Goal: Register for event/course

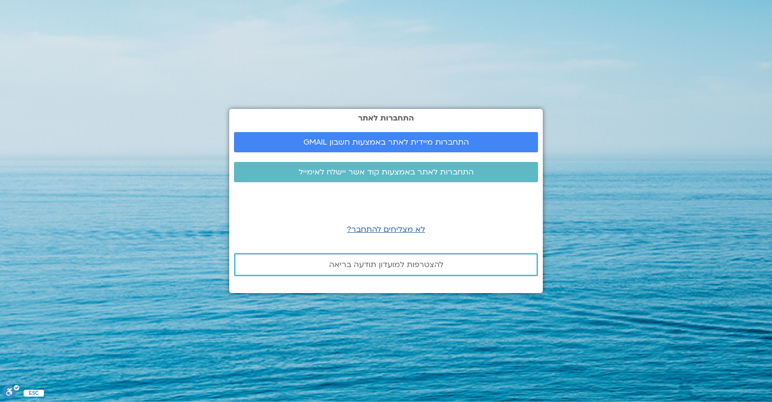
click at [131, 93] on section "התחברות לאתר התחברות מיידית לאתר באמצעות חשבון GMAIL התחברות לאתר באמצעות קוד א…" at bounding box center [386, 201] width 772 height 402
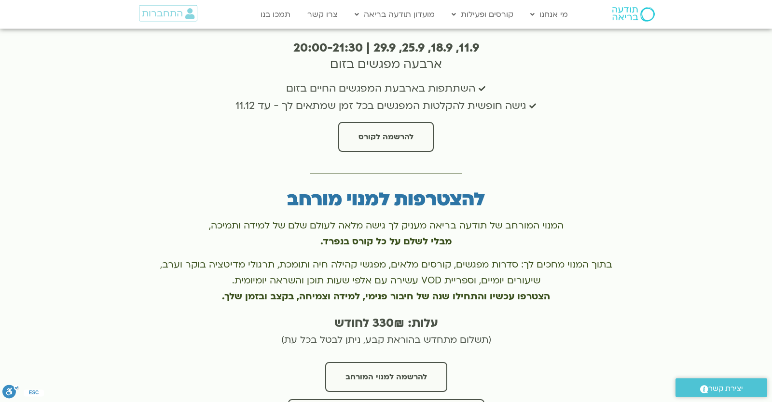
scroll to position [2058, 0]
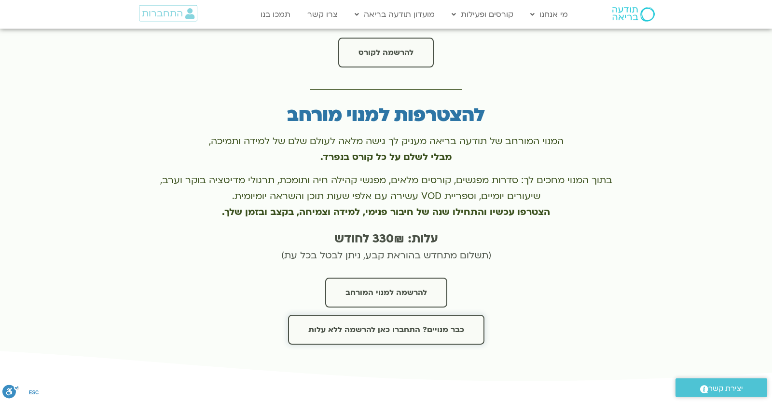
click at [419, 315] on link "כבר מנויים? התחברו כאן להרשמה ללא עלות" at bounding box center [386, 330] width 196 height 30
click at [631, 23] on div at bounding box center [619, 14] width 83 height 28
click at [630, 21] on img at bounding box center [633, 14] width 42 height 14
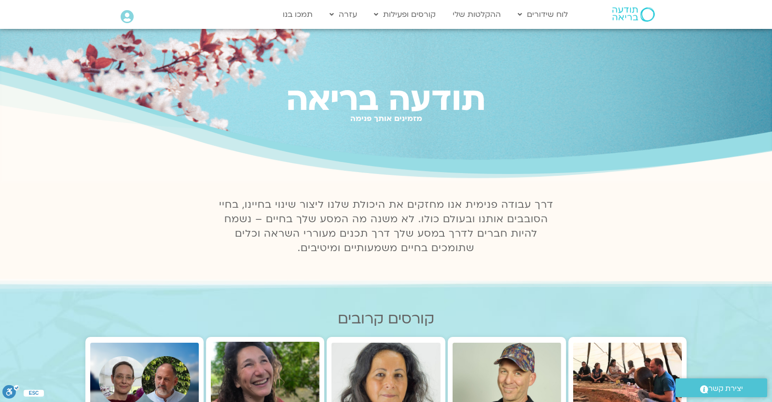
click at [128, 20] on icon at bounding box center [127, 17] width 13 height 14
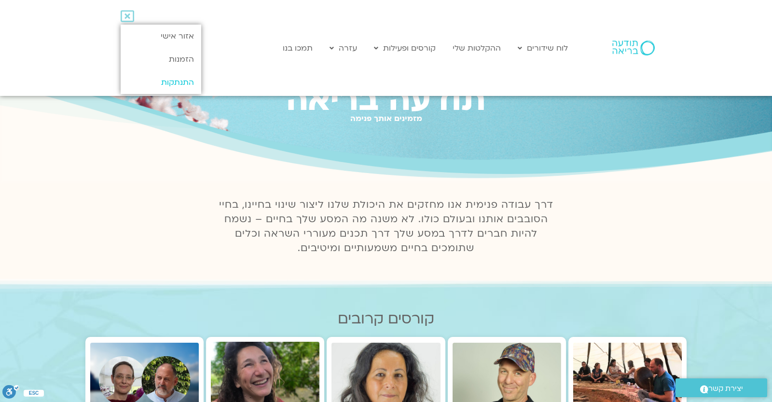
click at [159, 84] on link "התנתקות" at bounding box center [161, 82] width 81 height 23
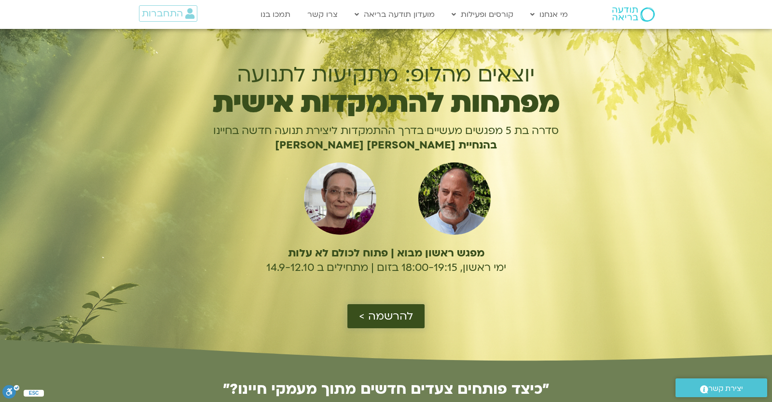
click at [365, 308] on link "להרשמה >" at bounding box center [385, 317] width 77 height 24
click at [357, 317] on link "להרשמה >" at bounding box center [385, 317] width 77 height 24
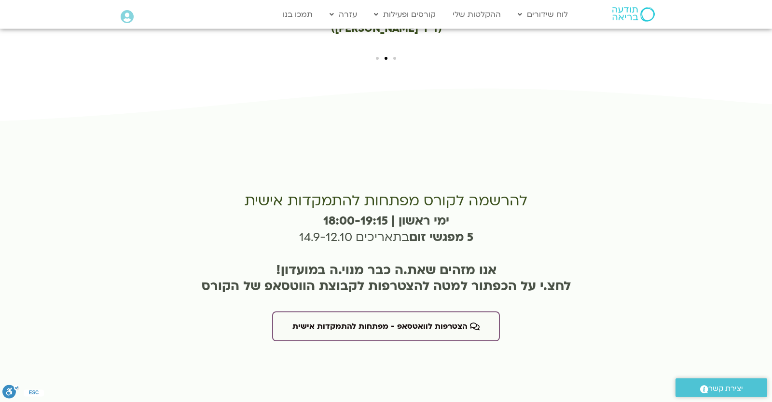
click at [127, 13] on icon at bounding box center [127, 17] width 13 height 14
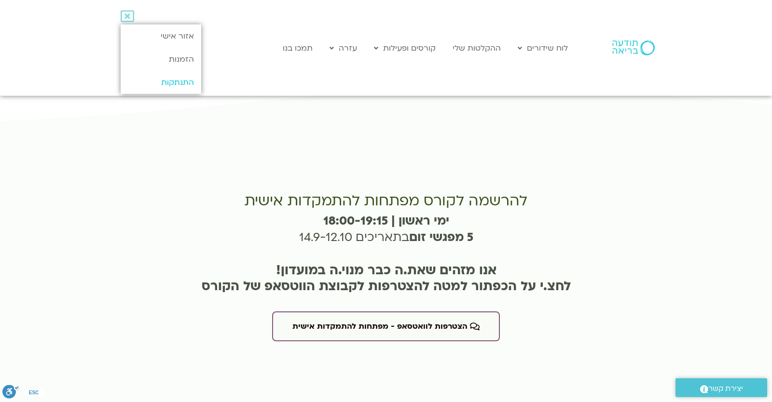
click at [173, 86] on link "התנתקות" at bounding box center [161, 82] width 81 height 23
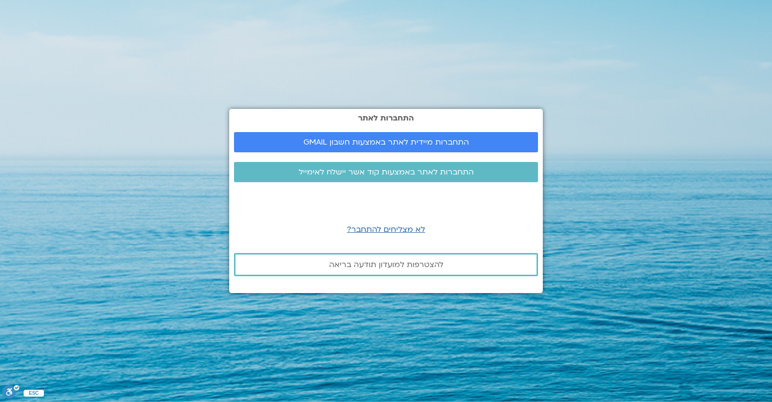
click at [387, 152] on link "התחברות מיידית לאתר באמצעות חשבון GMAIL" at bounding box center [386, 142] width 304 height 20
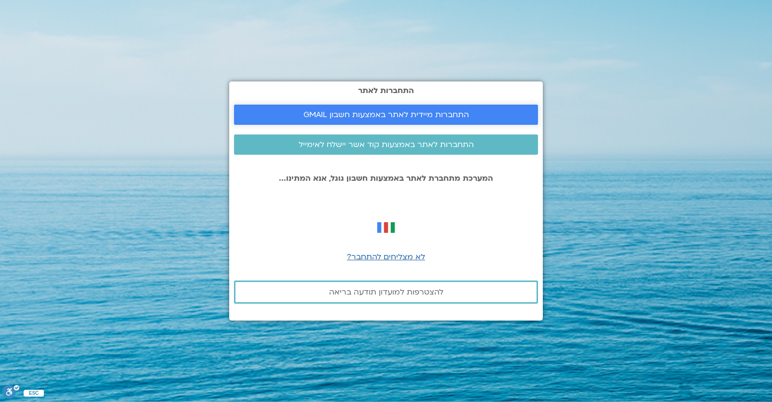
click at [352, 112] on span "התחברות מיידית לאתר באמצעות חשבון GMAIL" at bounding box center [387, 115] width 166 height 9
click at [723, 184] on section "התחברות לאתר התחברות מיידית לאתר באמצעות חשבון GMAIL התחברות לאתר באמצעות קוד א…" at bounding box center [386, 201] width 772 height 402
click at [479, 125] on link "התחברות מיידית לאתר באמצעות חשבון GMAIL" at bounding box center [386, 115] width 304 height 20
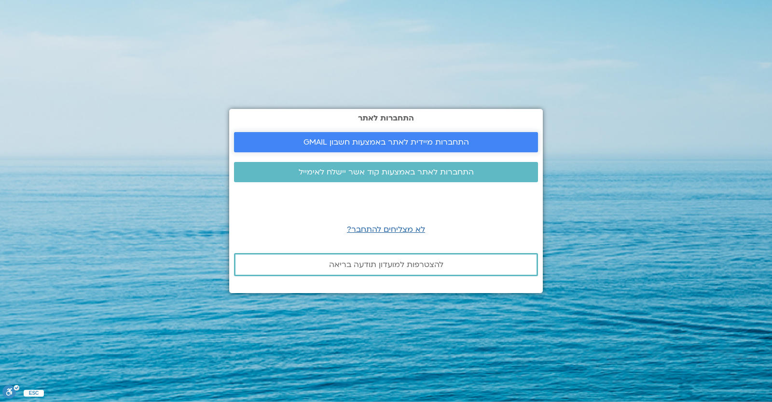
click at [347, 138] on link "התחברות מיידית לאתר באמצעות חשבון GMAIL" at bounding box center [386, 142] width 304 height 20
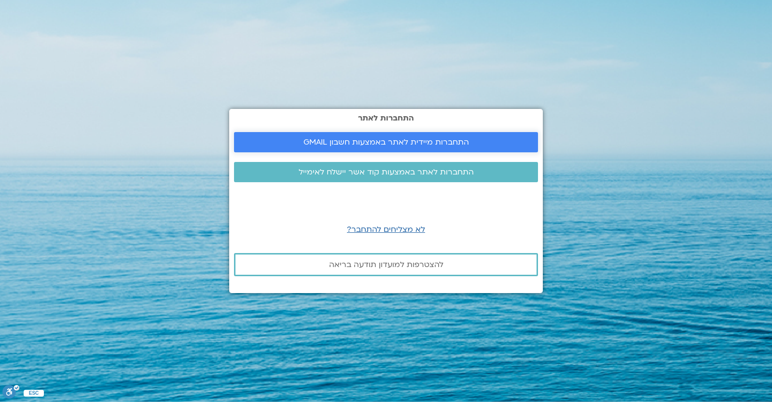
click at [273, 133] on link "התחברות מיידית לאתר באמצעות חשבון GMAIL" at bounding box center [386, 142] width 304 height 20
click at [283, 137] on link "התחברות מיידית לאתר באמצעות חשבון GMAIL" at bounding box center [386, 142] width 304 height 20
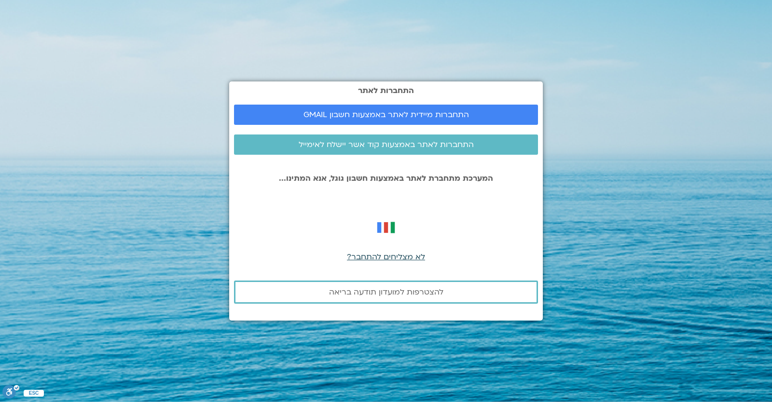
click at [376, 258] on span "לא מצליחים להתחבר?" at bounding box center [386, 257] width 78 height 11
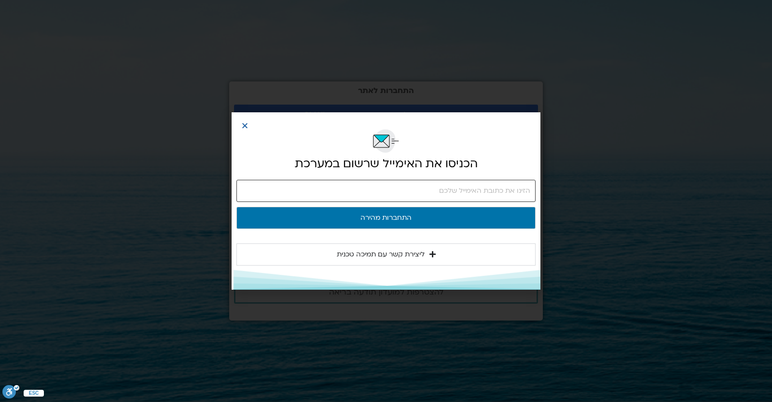
click at [409, 189] on input "email" at bounding box center [385, 191] width 299 height 22
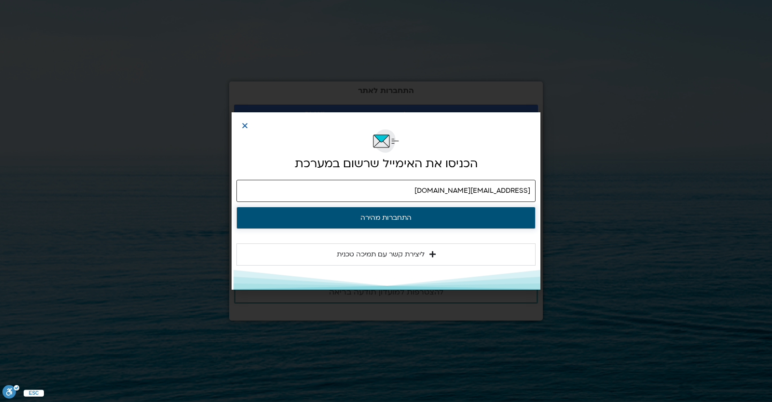
type input "yonatanrf3@gmail.com"
click at [424, 214] on button "התחברות מהירה" at bounding box center [385, 218] width 299 height 22
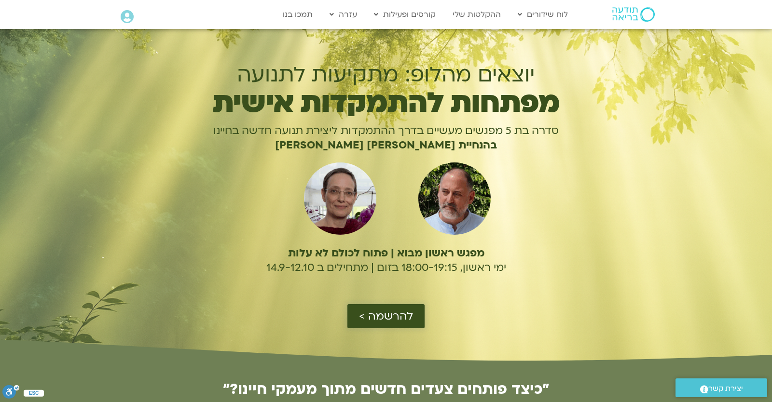
click at [382, 316] on span "להרשמה >" at bounding box center [386, 316] width 54 height 13
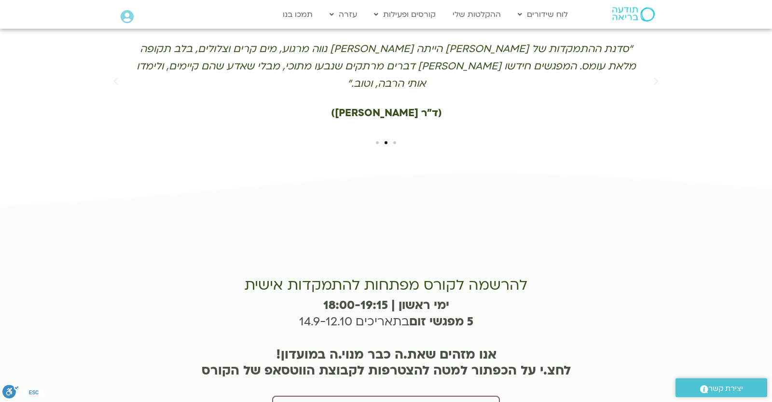
scroll to position [2200, 0]
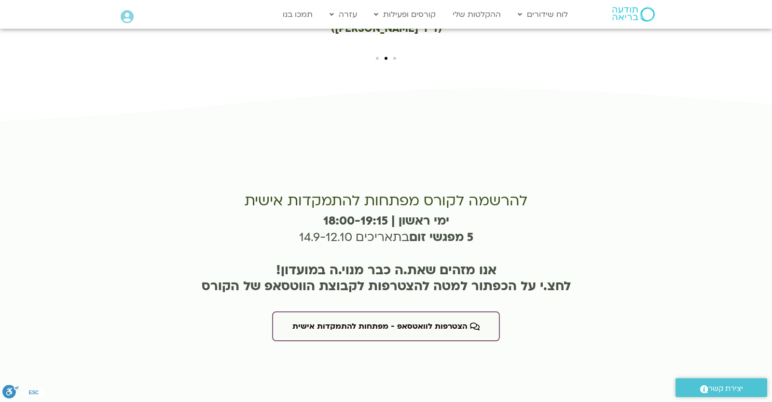
drag, startPoint x: 585, startPoint y: 185, endPoint x: 581, endPoint y: 194, distance: 10.4
click at [583, 253] on div "אנו מזהים שאת.ה כבר מנוי.ה במועדון! לחצ.י על הכפתור למטה להצטרפות לקבוצת הווטסא…" at bounding box center [386, 278] width 471 height 51
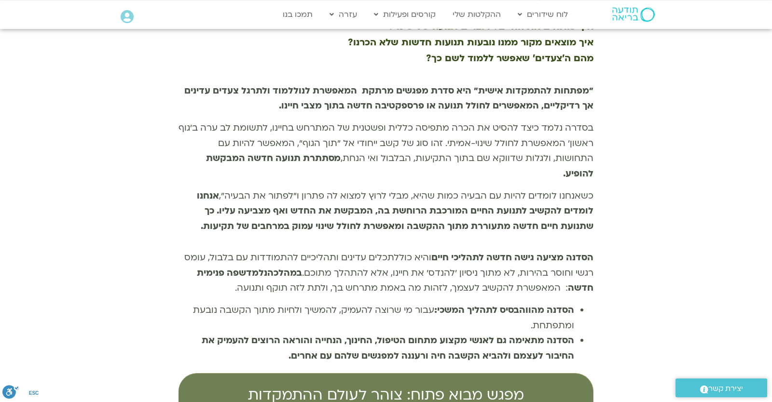
scroll to position [0, 0]
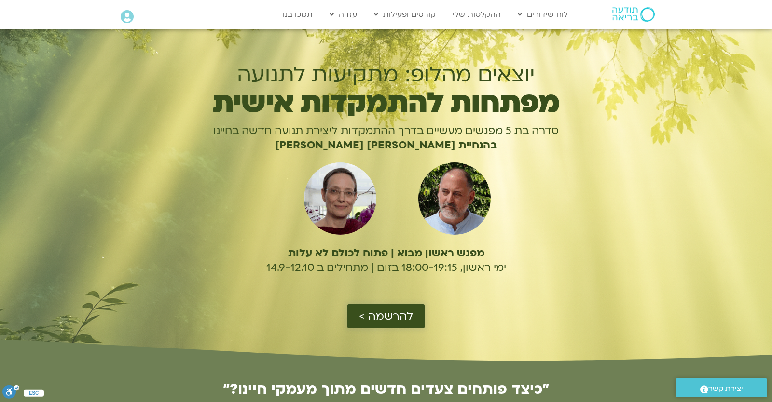
click at [360, 321] on span "להרשמה >" at bounding box center [386, 316] width 54 height 13
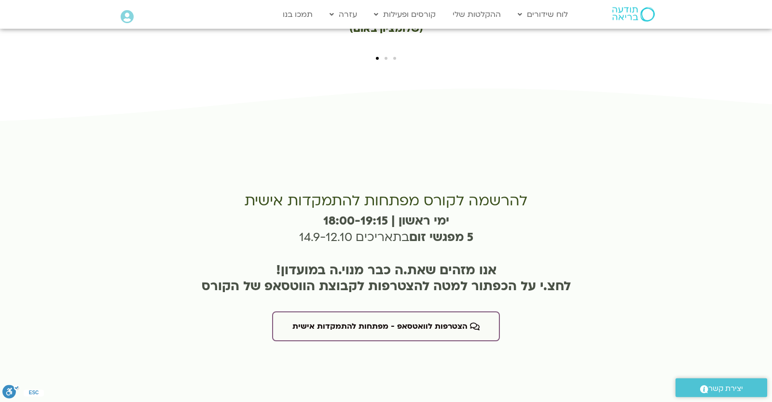
click at [0, 113] on div at bounding box center [386, 267] width 772 height 361
click at [127, 20] on icon at bounding box center [127, 17] width 13 height 14
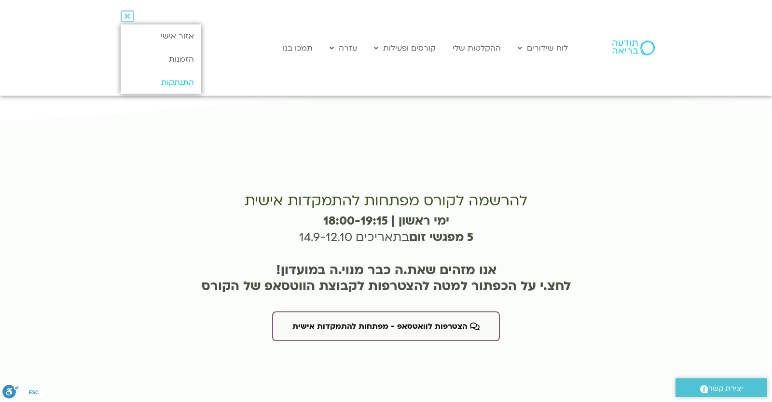
click at [159, 78] on link "התנתקות" at bounding box center [161, 82] width 81 height 23
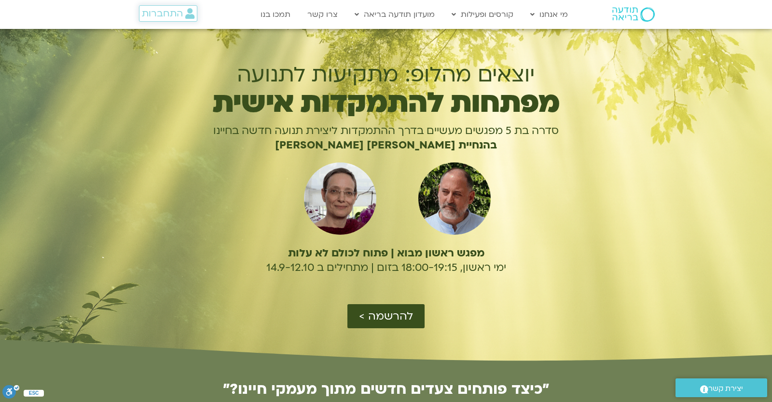
click at [169, 16] on span "התחברות" at bounding box center [162, 13] width 41 height 11
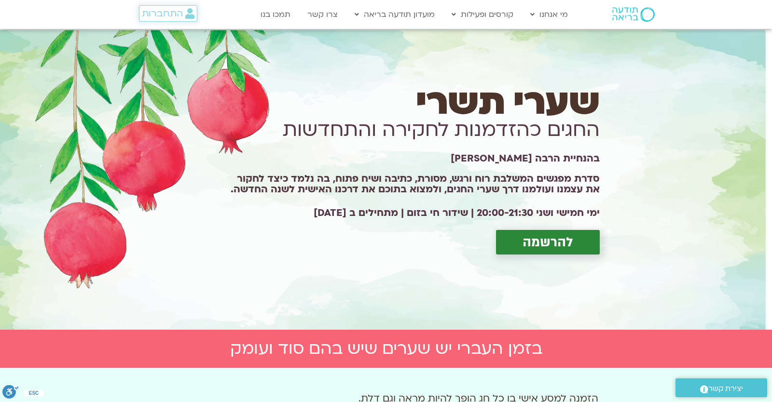
click at [172, 10] on span "התחברות" at bounding box center [162, 13] width 41 height 11
